Goal: Task Accomplishment & Management: Manage account settings

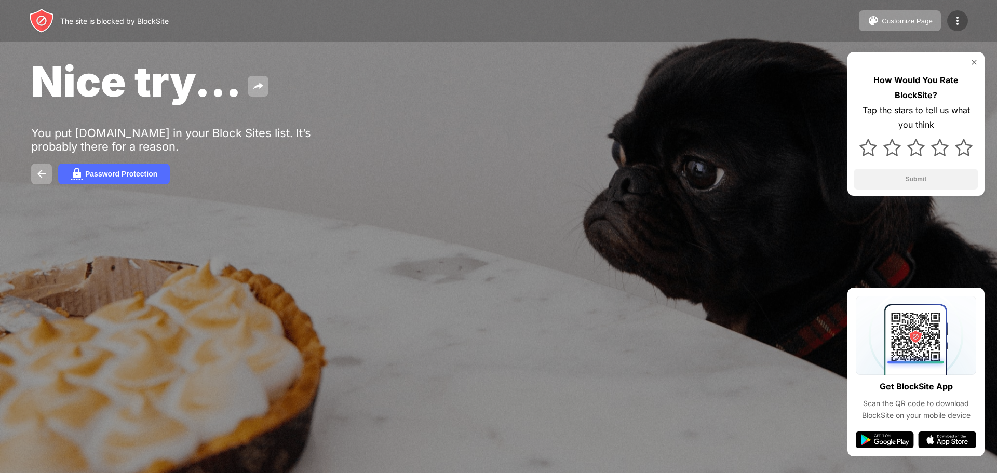
drag, startPoint x: 959, startPoint y: 5, endPoint x: 953, endPoint y: 17, distance: 13.2
click at [953, 16] on div "The site is blocked by BlockSite Customize Page Edit Block List Redirect Custom…" at bounding box center [498, 21] width 997 height 42
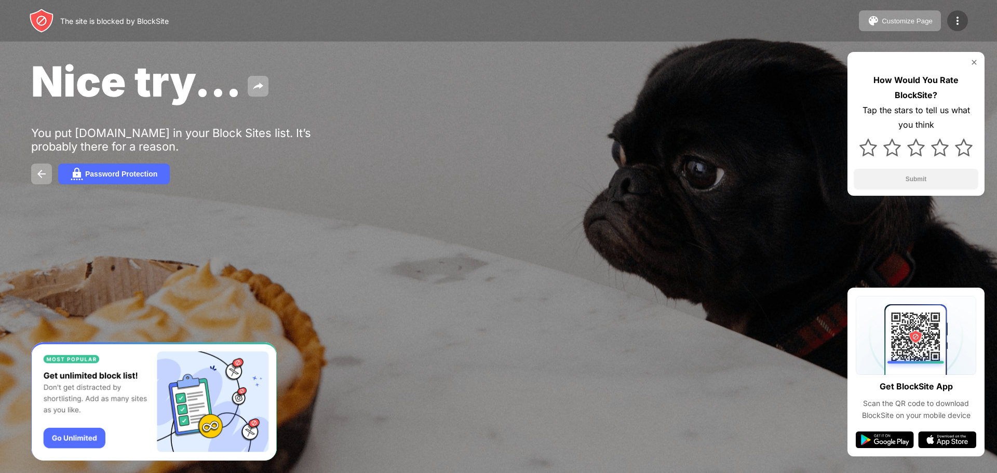
click at [958, 20] on img at bounding box center [957, 21] width 12 height 12
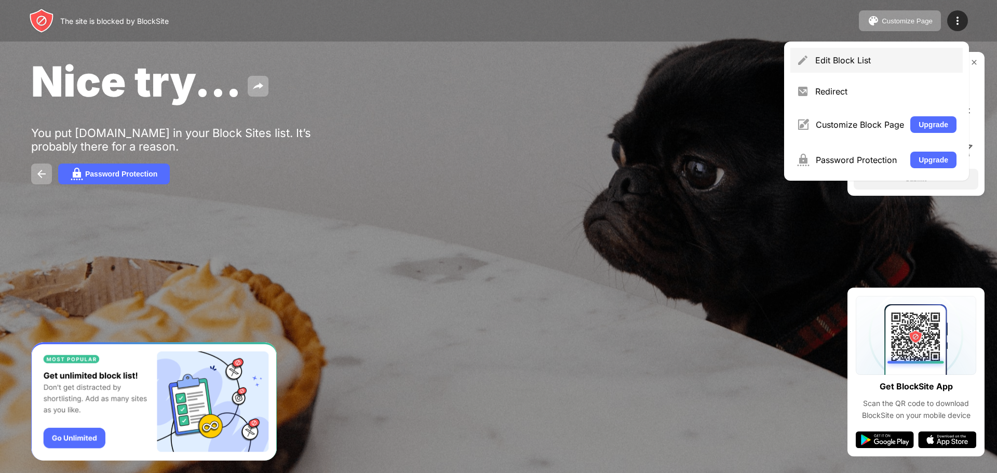
click at [874, 56] on div "Edit Block List" at bounding box center [885, 60] width 141 height 10
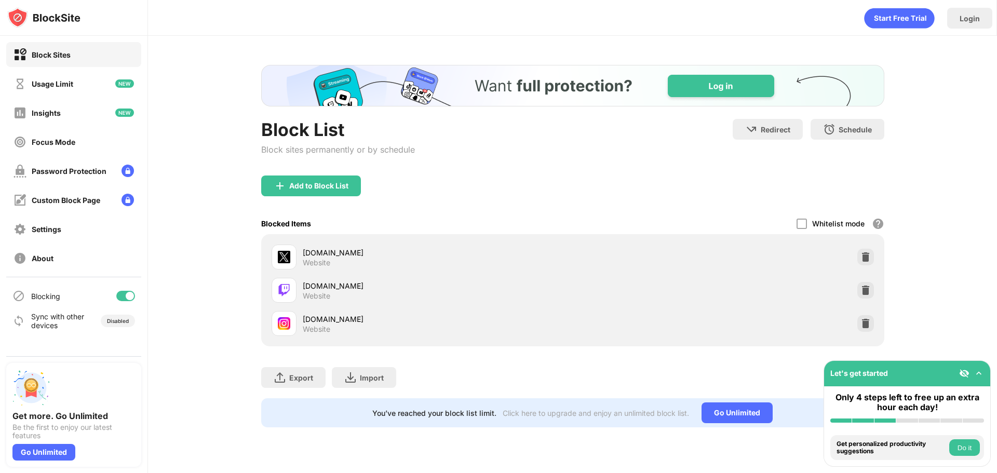
click at [871, 330] on div at bounding box center [865, 323] width 17 height 17
